Goal: Information Seeking & Learning: Check status

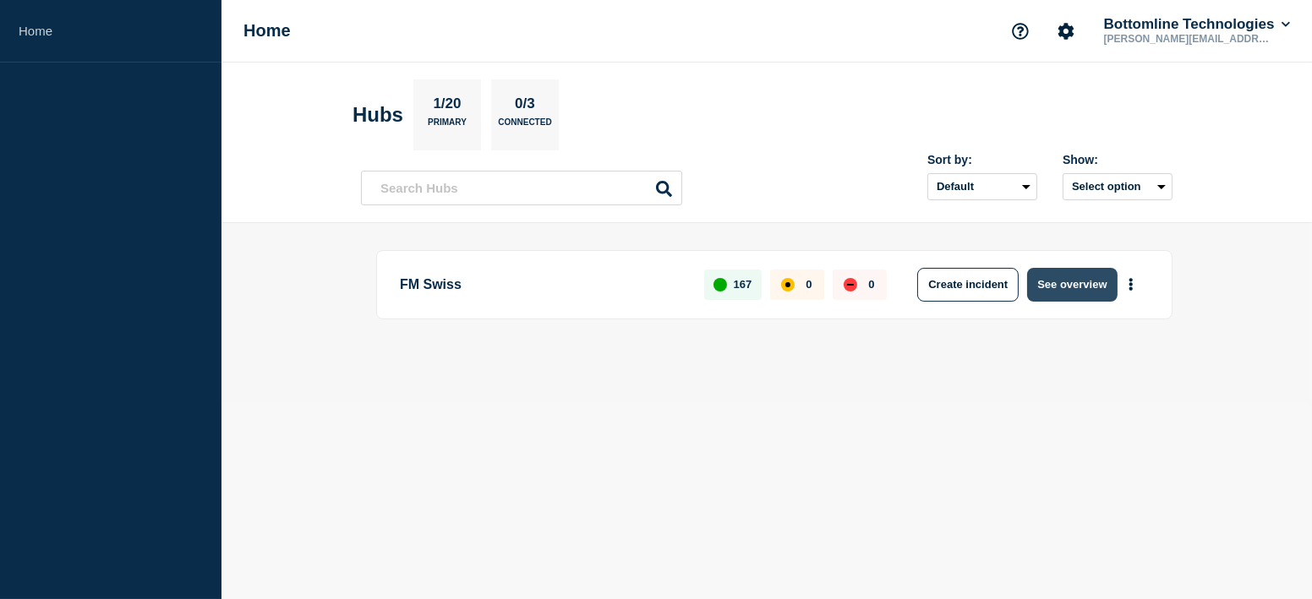
click at [1051, 289] on button "See overview" at bounding box center [1072, 285] width 90 height 34
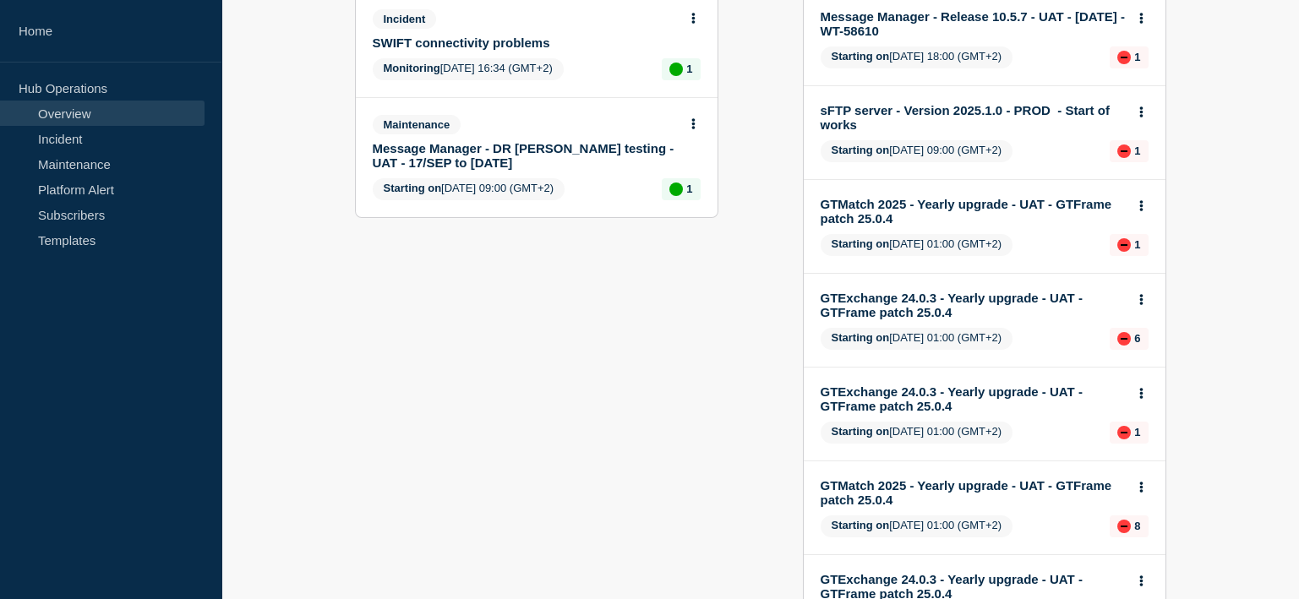
scroll to position [337, 0]
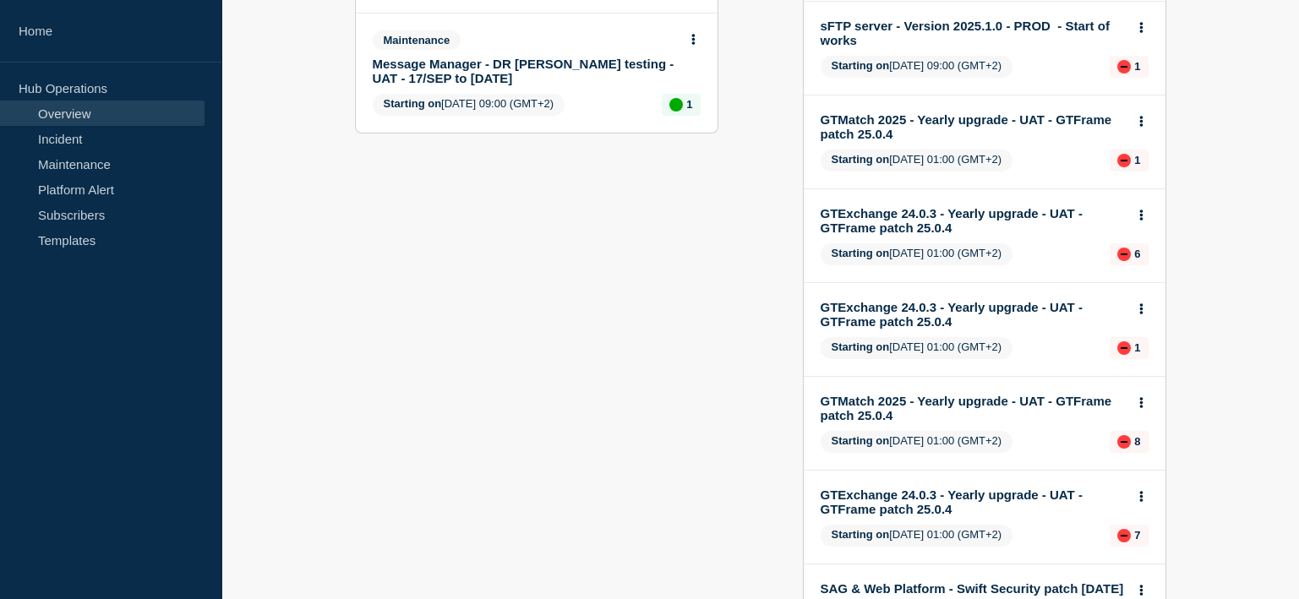
click at [961, 493] on link "GTExchange 24.0.3 - Yearly upgrade - UAT - GTFrame patch 25.0.4" at bounding box center [973, 502] width 305 height 29
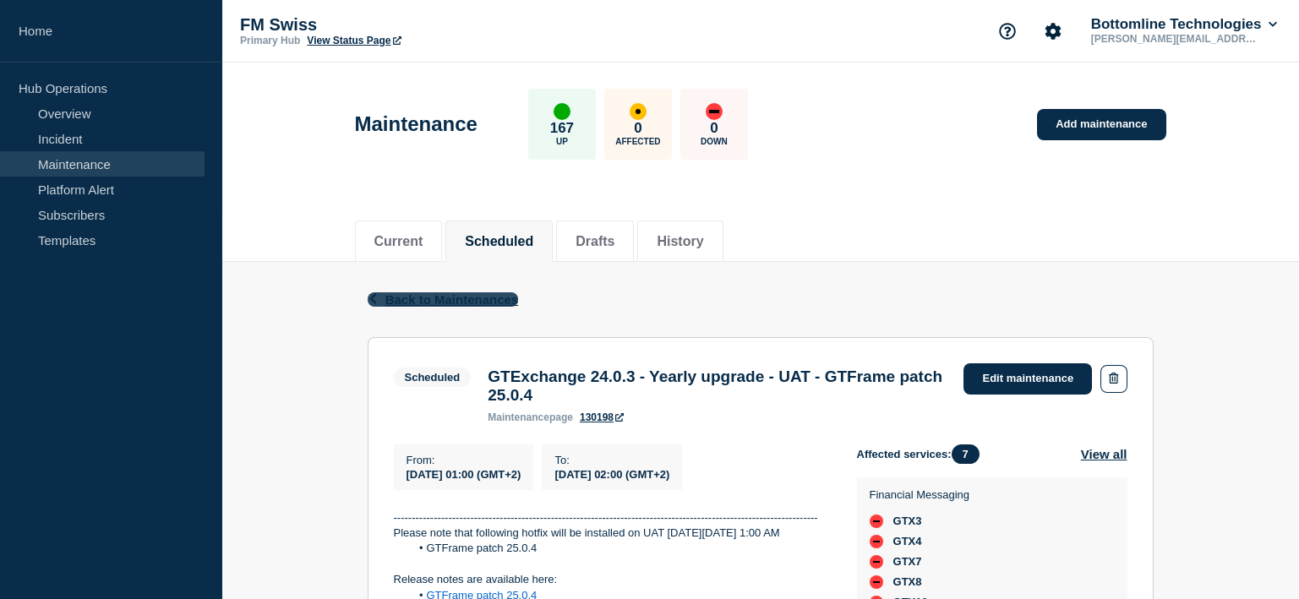
click at [477, 302] on span "Back to Maintenances" at bounding box center [453, 300] width 134 height 14
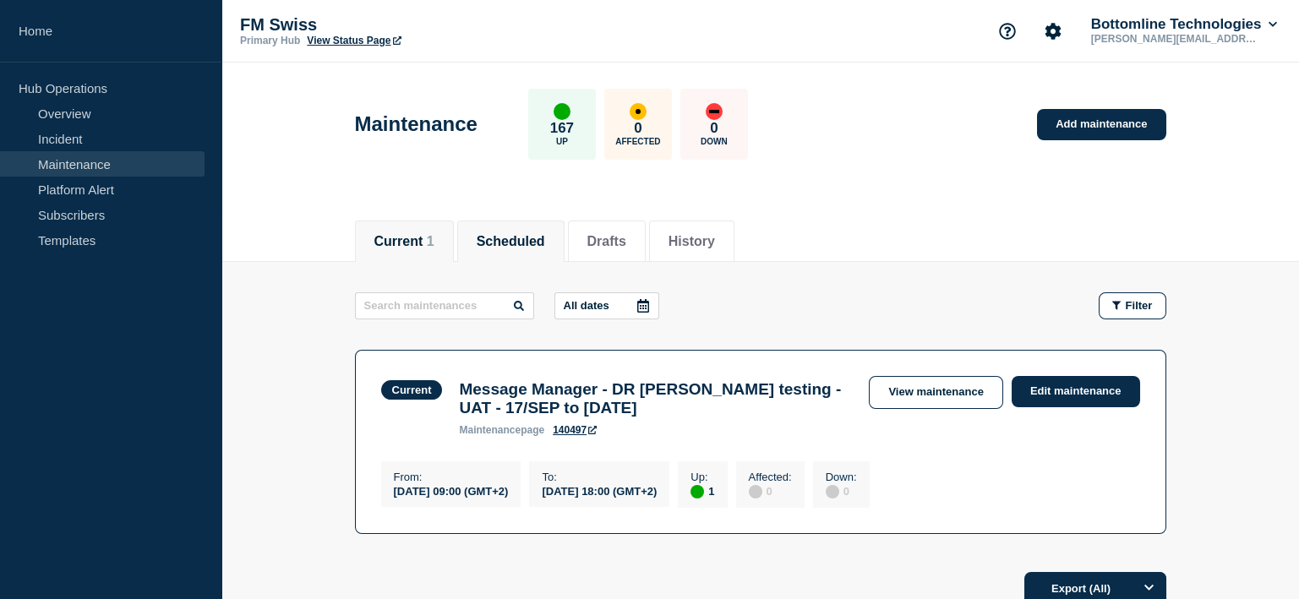
click at [523, 248] on button "Scheduled" at bounding box center [511, 241] width 68 height 15
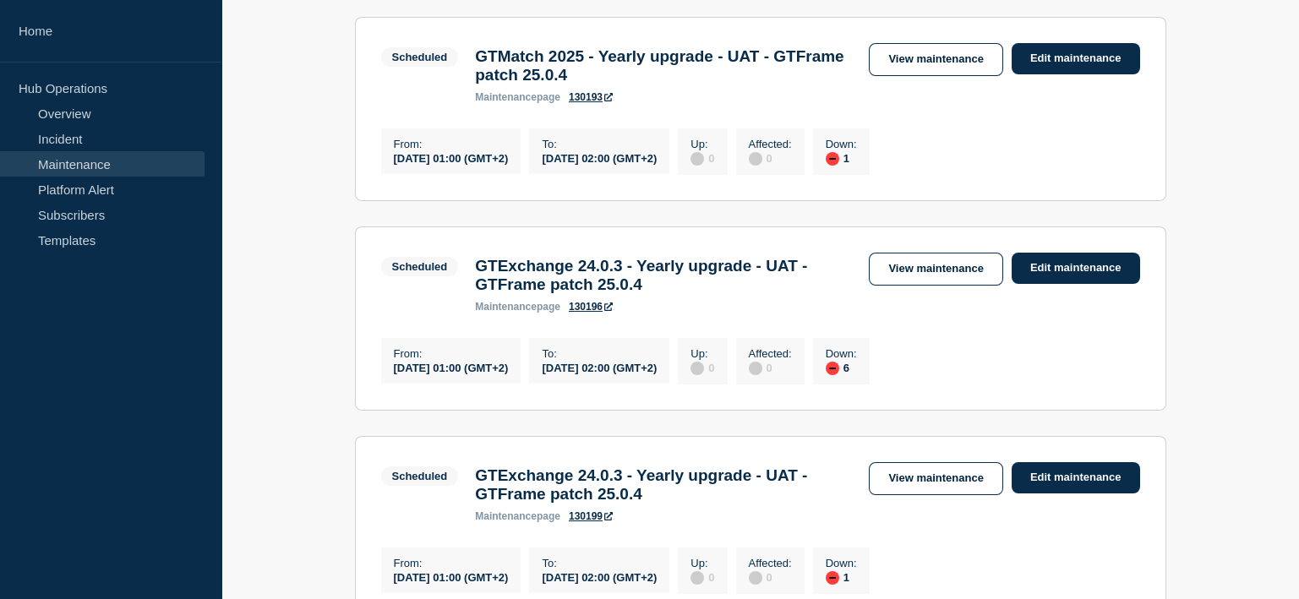
scroll to position [845, 0]
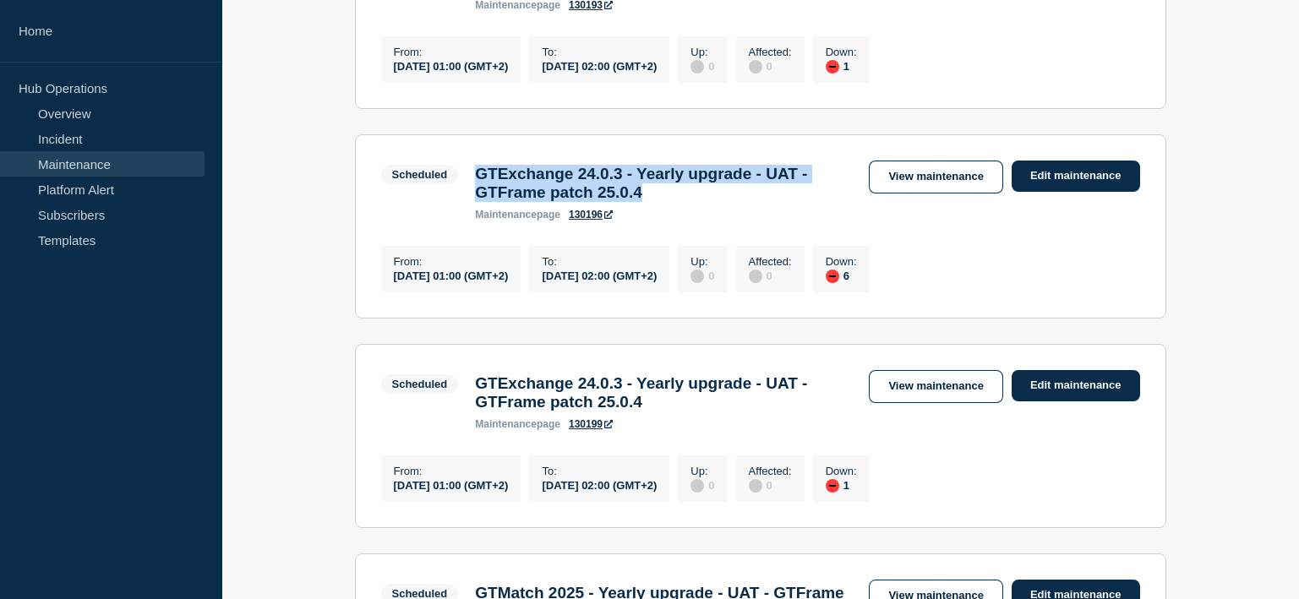
drag, startPoint x: 476, startPoint y: 199, endPoint x: 691, endPoint y: 232, distance: 217.3
click at [691, 202] on h3 "GTExchange 24.0.3 - Yearly upgrade - UAT - GTFrame patch 25.0.4" at bounding box center [663, 183] width 377 height 37
copy h3 "GTExchange 24.0.3 - Yearly upgrade - UAT - GTFrame patch 25.0.4"
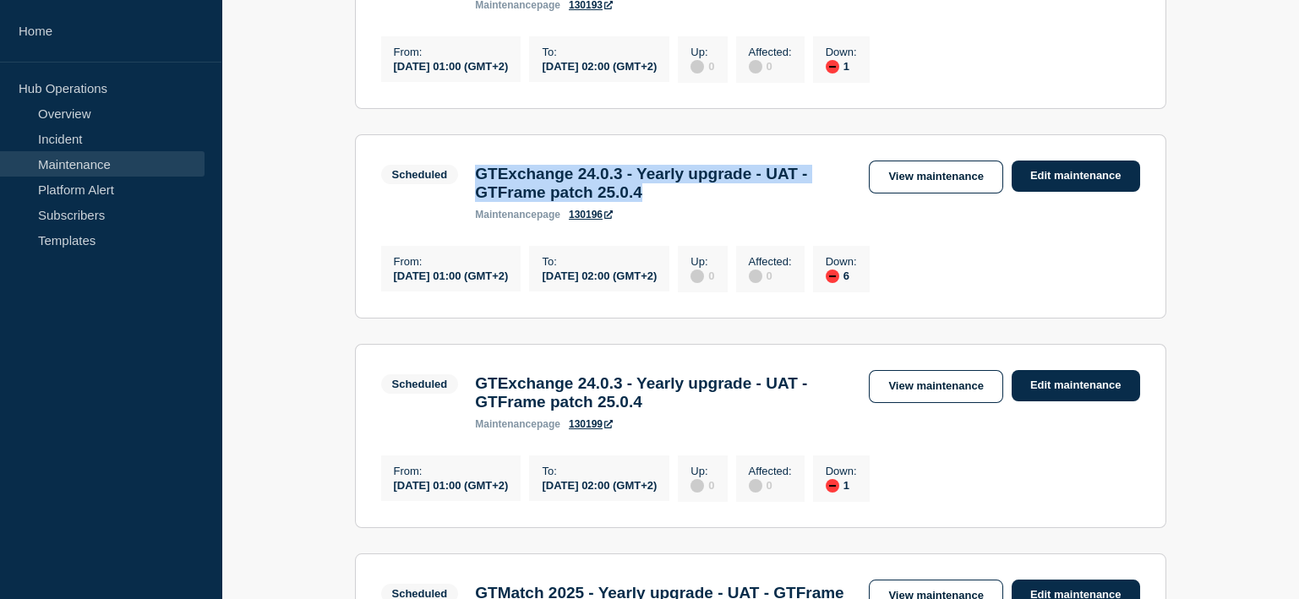
copy h3 "GTExchange 24.0.3 - Yearly upgrade - UAT - GTFrame patch 25.0.4"
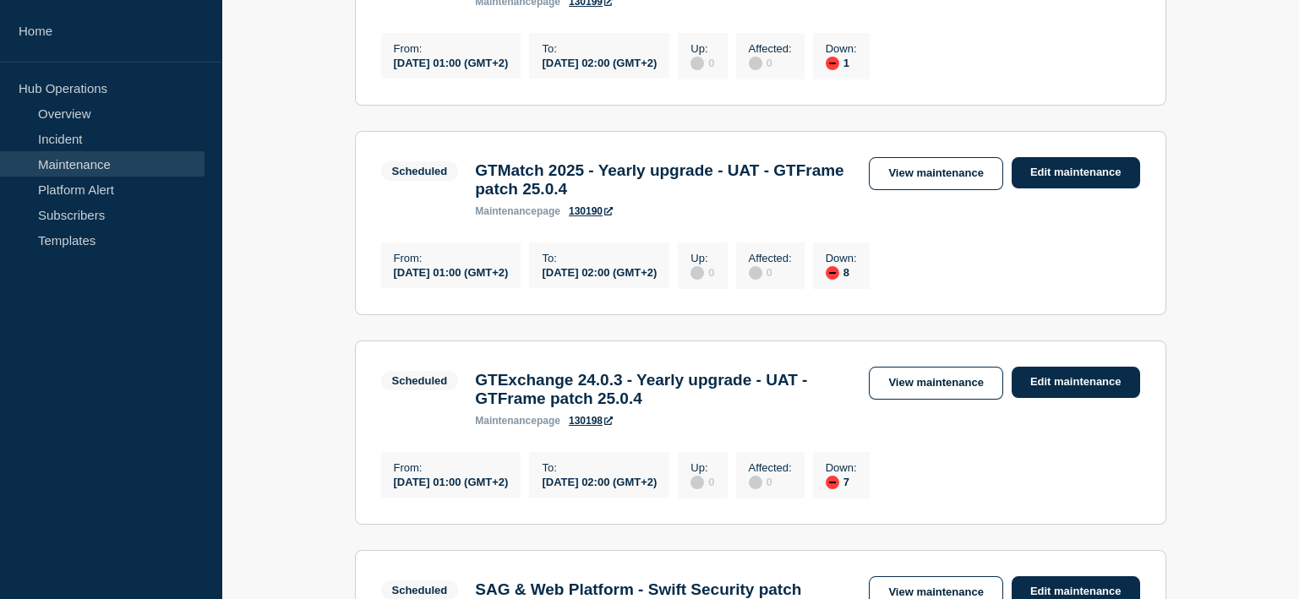
scroll to position [1352, 0]
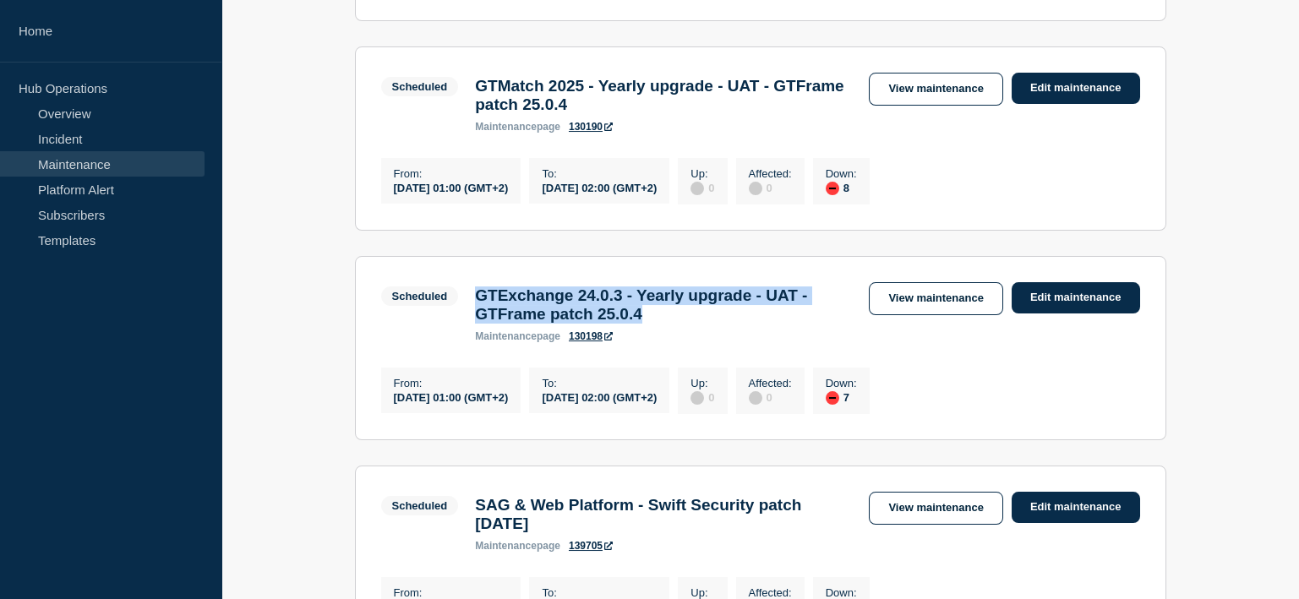
drag, startPoint x: 483, startPoint y: 358, endPoint x: 692, endPoint y: 387, distance: 211.6
click at [692, 324] on h3 "GTExchange 24.0.3 - Yearly upgrade - UAT - GTFrame patch 25.0.4" at bounding box center [663, 305] width 377 height 37
copy h3 "GTExchange 24.0.3 - Yearly upgrade - UAT - GTFrame patch 25.0.4"
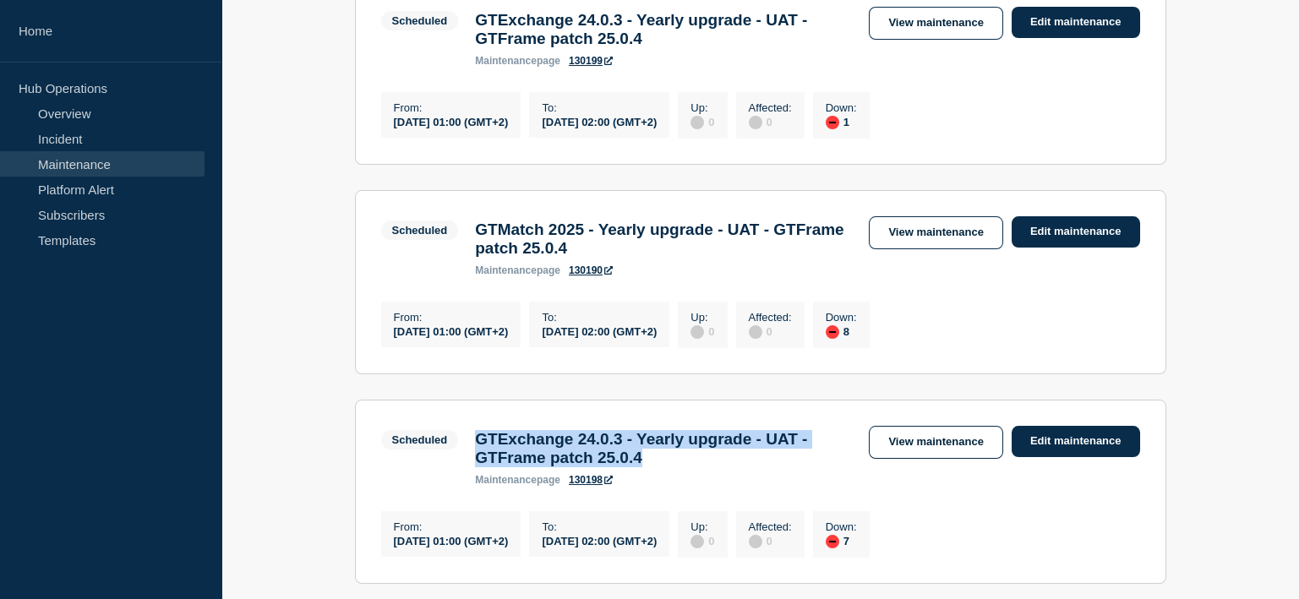
scroll to position [1183, 0]
